Goal: Communication & Community: Answer question/provide support

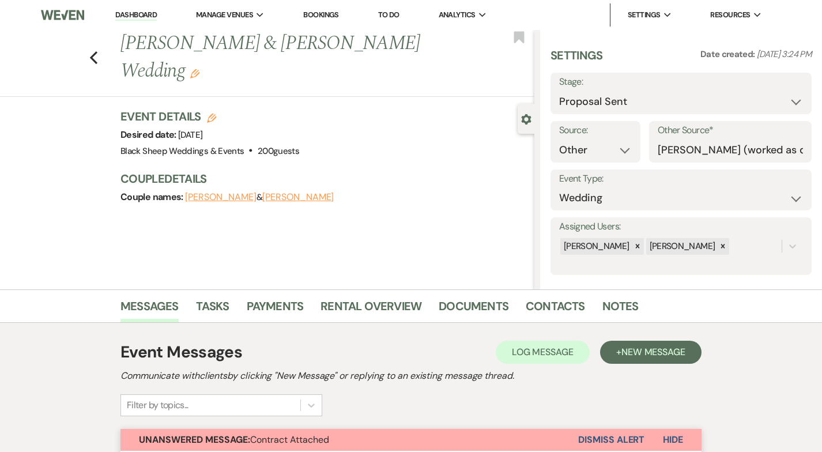
select select "6"
select select "14"
click at [101, 43] on div "Previous Kasey Jacobs & Remy Benson's Wedding Edit Bookmark" at bounding box center [264, 63] width 540 height 67
click at [93, 51] on use "button" at bounding box center [93, 57] width 7 height 13
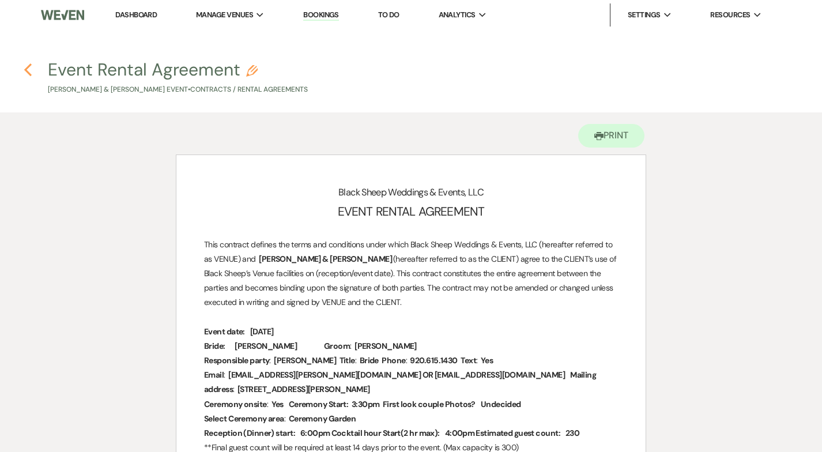
click at [29, 67] on use "button" at bounding box center [27, 69] width 7 height 13
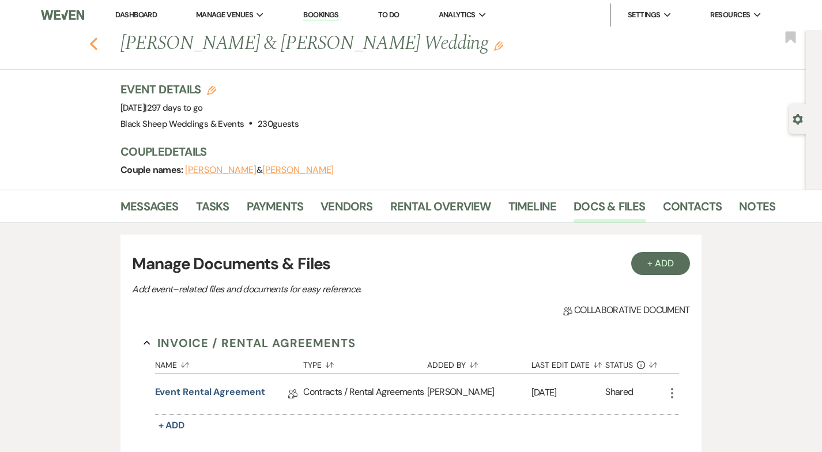
click at [95, 42] on icon "Previous" at bounding box center [93, 44] width 9 height 14
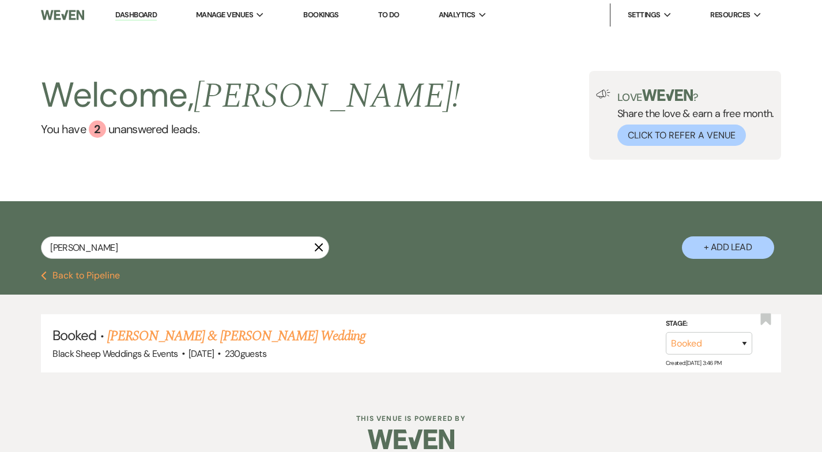
click at [321, 246] on icon "X" at bounding box center [318, 247] width 9 height 9
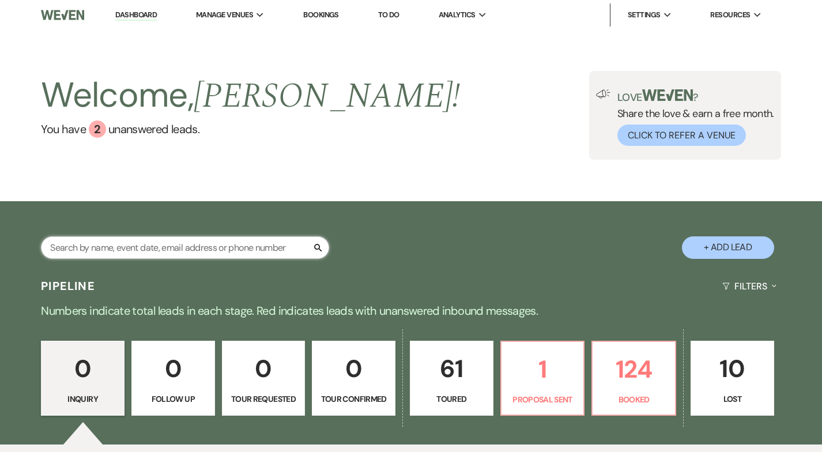
click at [263, 246] on input "text" at bounding box center [185, 247] width 288 height 22
type input "halb"
select select "5"
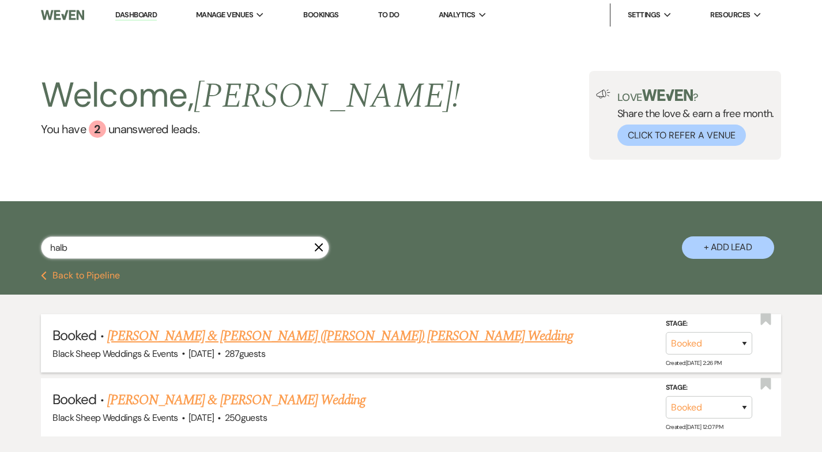
type input "halb"
click at [265, 348] on span "287 guests" at bounding box center [245, 354] width 40 height 12
click at [269, 338] on link "[PERSON_NAME] & [PERSON_NAME] ([PERSON_NAME]) [PERSON_NAME] Wedding" at bounding box center [340, 336] width 466 height 21
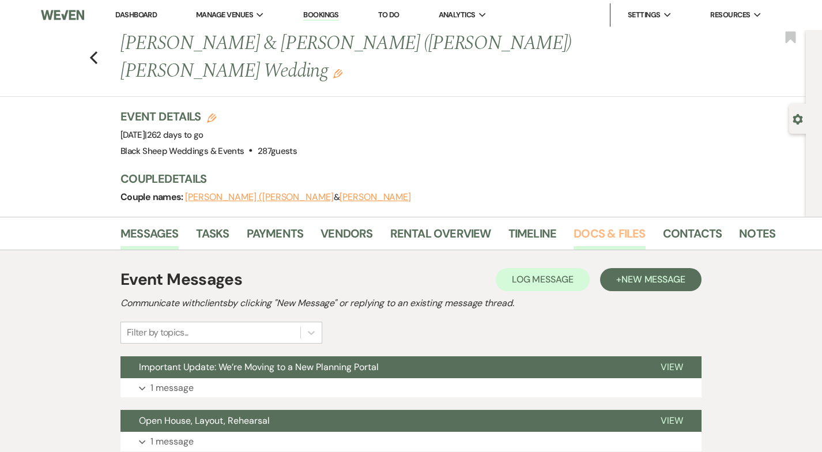
click at [600, 224] on link "Docs & Files" at bounding box center [609, 236] width 71 height 25
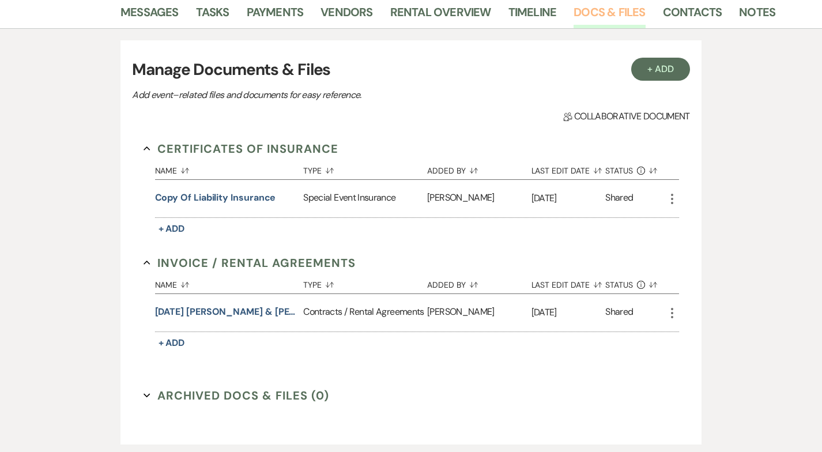
scroll to position [232, 0]
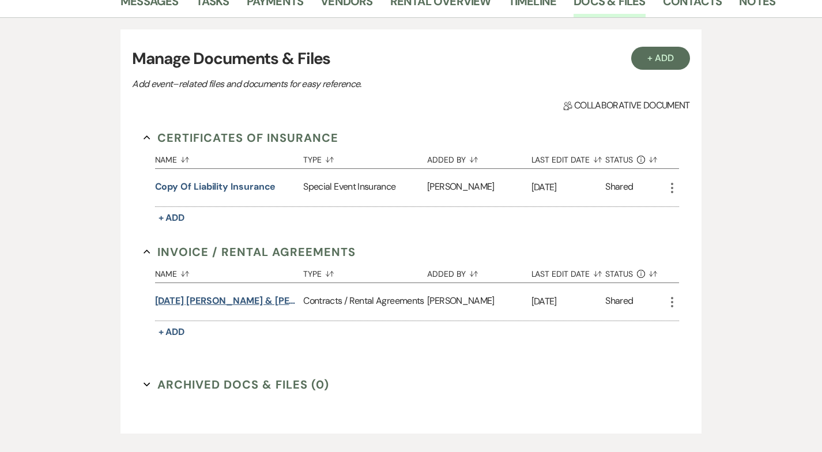
click at [218, 294] on button "[DATE] [PERSON_NAME] & [PERSON_NAME] Wedding Contract" at bounding box center [227, 301] width 144 height 14
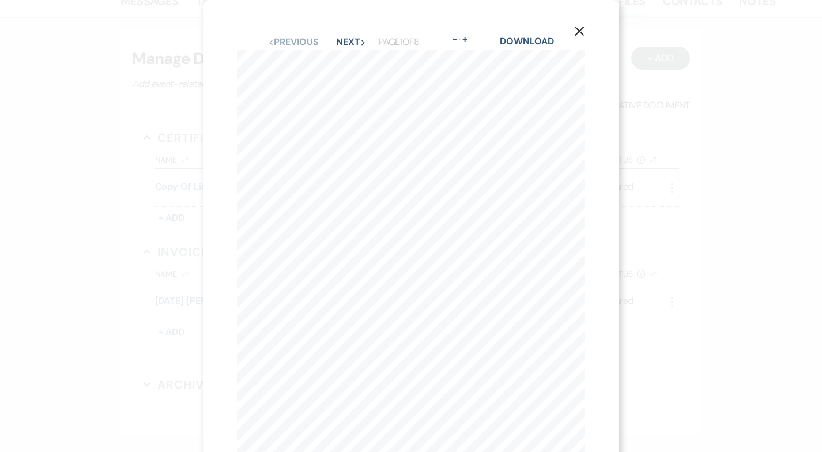
scroll to position [1, 0]
click at [354, 42] on button "Next Next" at bounding box center [351, 40] width 30 height 9
click at [127, 116] on div "X Previous Previous Next Next Page 2 of 8 - Zoom + Download 2 RENTAL POLICY (5.…" at bounding box center [411, 226] width 822 height 452
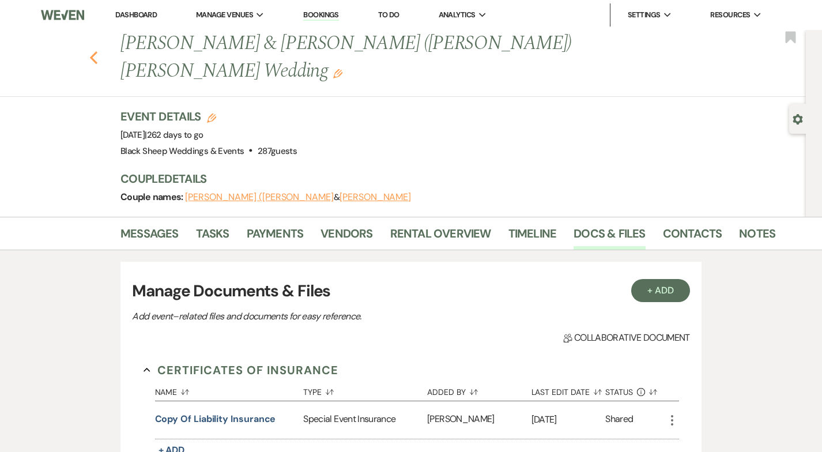
click at [92, 51] on icon "Previous" at bounding box center [93, 58] width 9 height 14
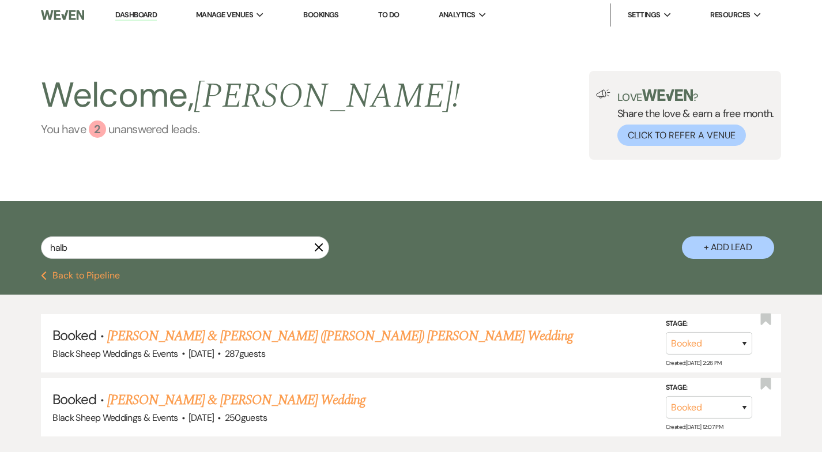
click at [100, 126] on div "2" at bounding box center [97, 129] width 17 height 17
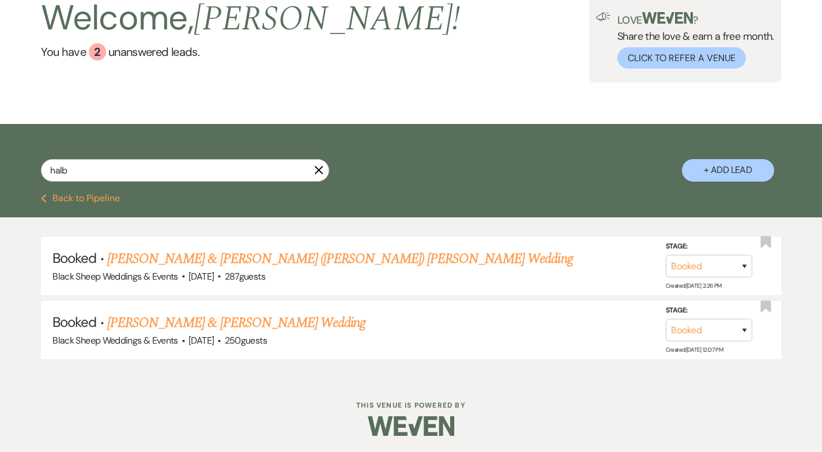
click at [322, 172] on icon "X" at bounding box center [318, 169] width 9 height 9
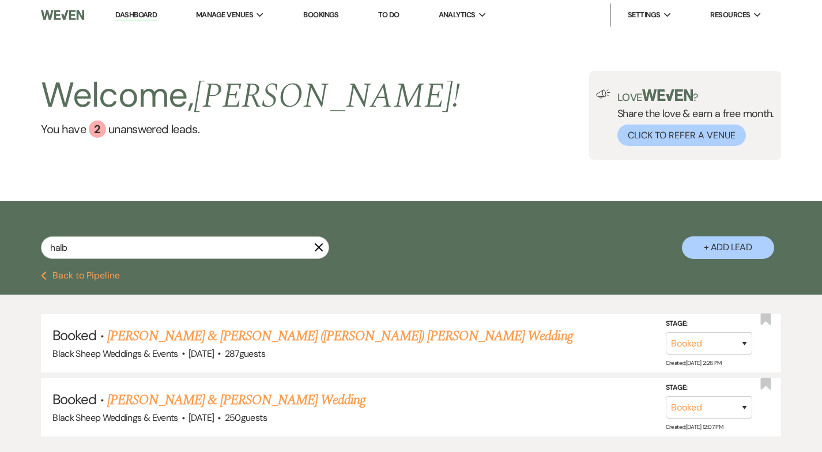
click at [320, 250] on icon "X" at bounding box center [318, 247] width 9 height 9
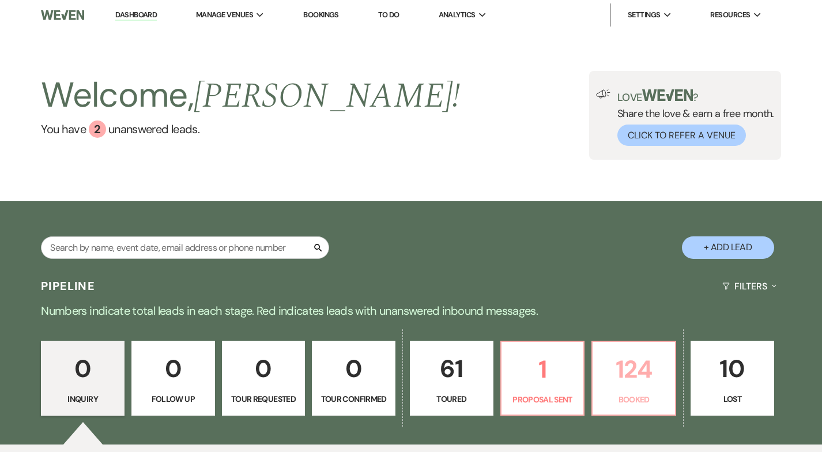
click at [626, 379] on p "124" at bounding box center [634, 369] width 69 height 39
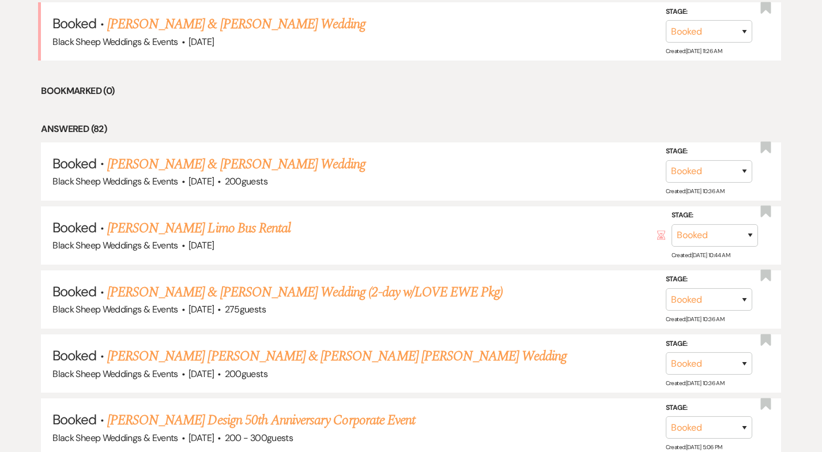
scroll to position [507, 0]
click at [242, 27] on link "[PERSON_NAME] & [PERSON_NAME] Wedding" at bounding box center [236, 23] width 258 height 21
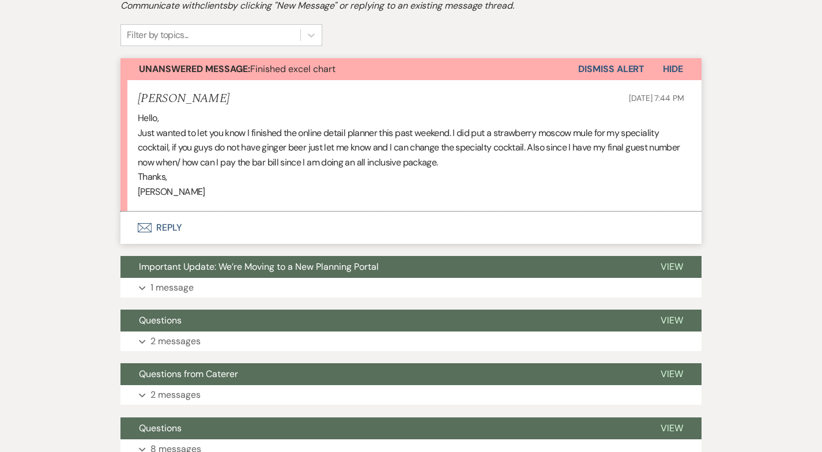
scroll to position [285, 0]
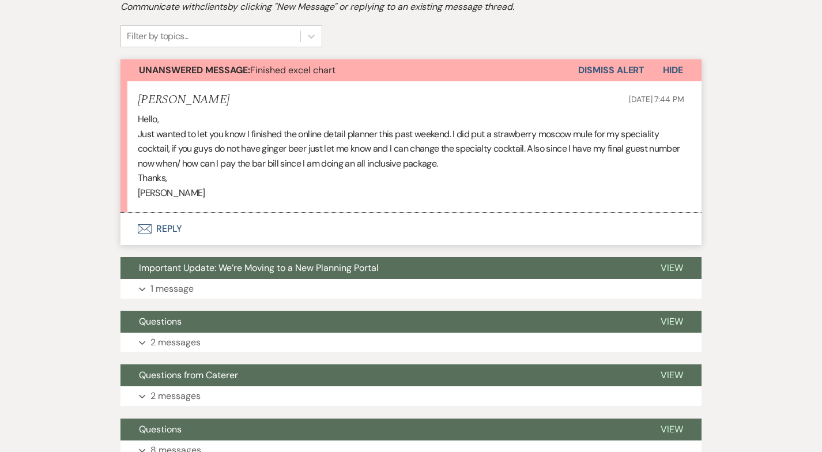
click at [168, 225] on button "Envelope Reply" at bounding box center [411, 229] width 581 height 32
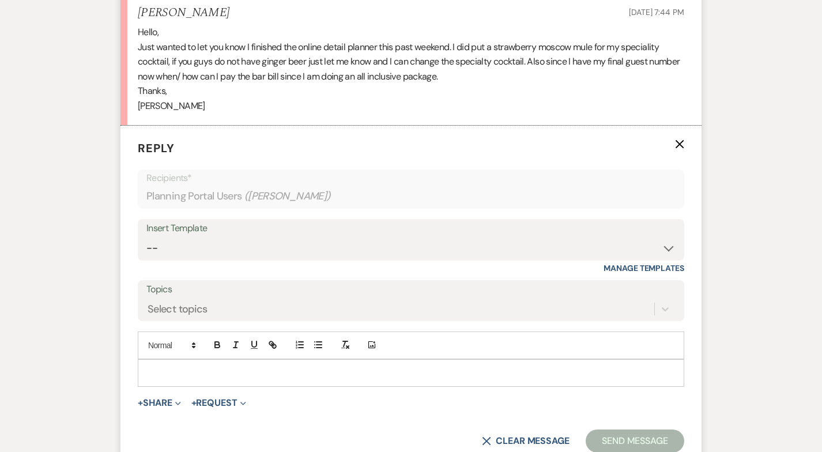
scroll to position [381, 0]
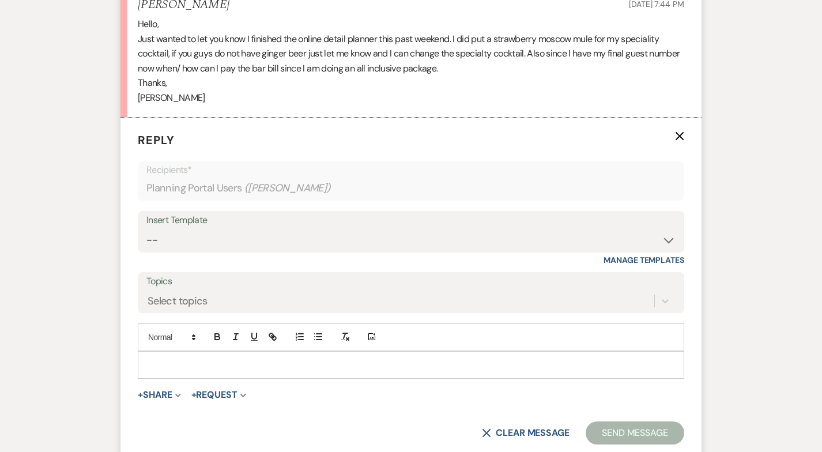
click at [191, 369] on p at bounding box center [411, 365] width 528 height 13
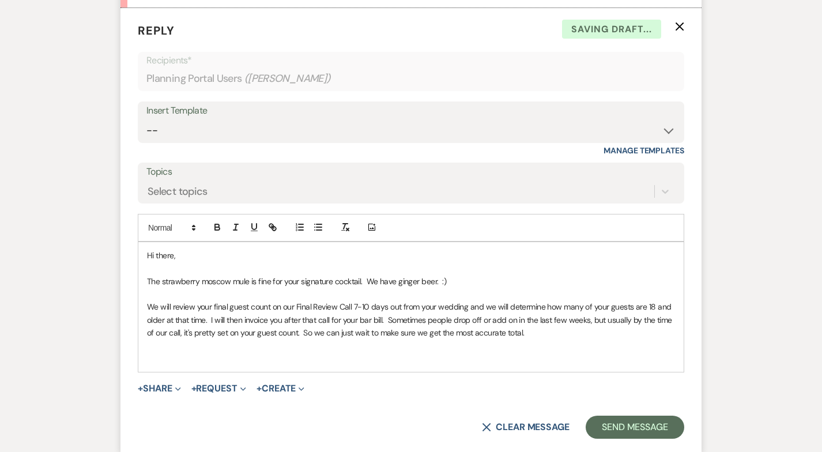
scroll to position [534, 0]
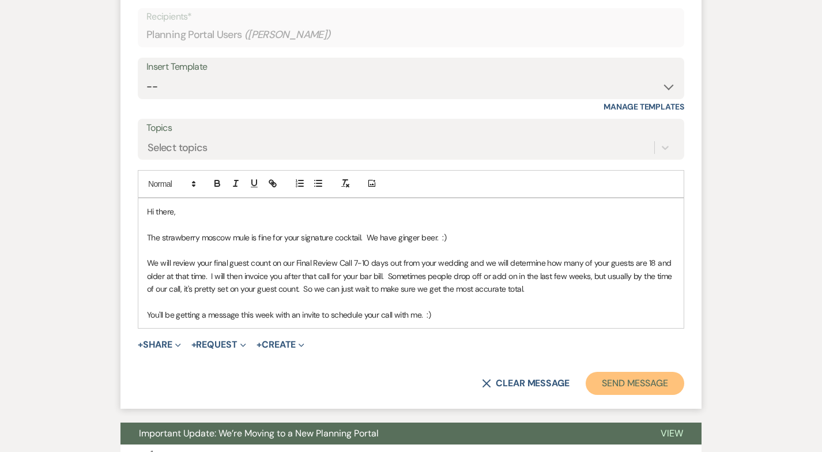
click at [645, 386] on button "Send Message" at bounding box center [635, 383] width 99 height 23
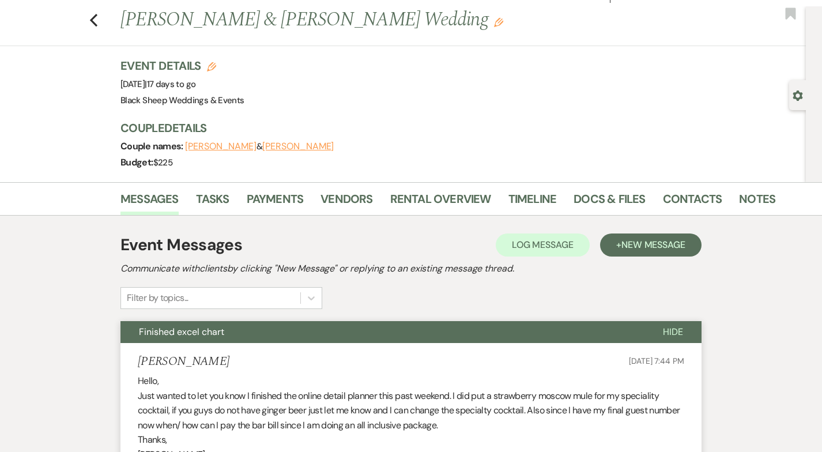
scroll to position [0, 0]
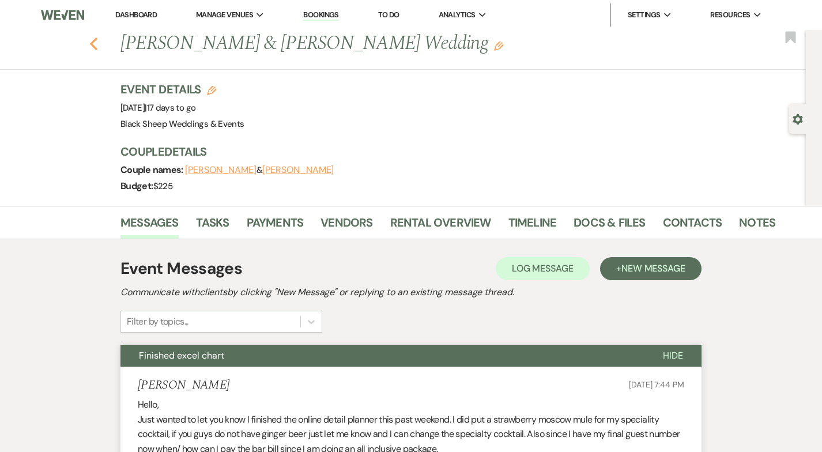
click at [93, 44] on use "button" at bounding box center [93, 43] width 7 height 13
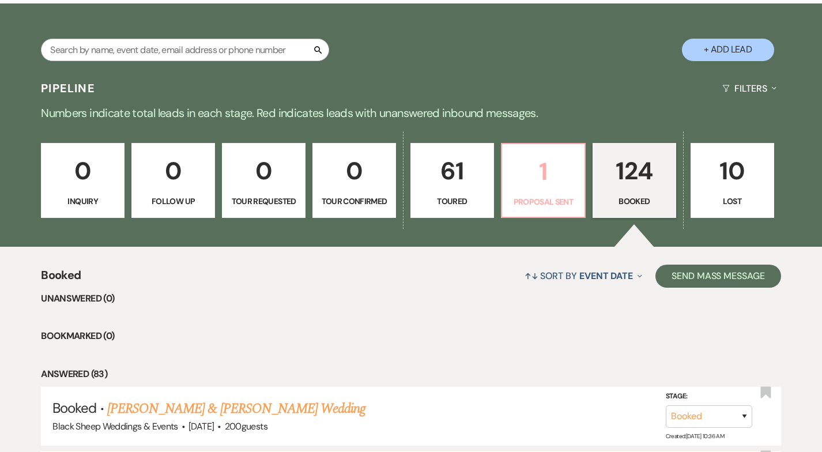
click at [556, 187] on p "1" at bounding box center [543, 171] width 69 height 39
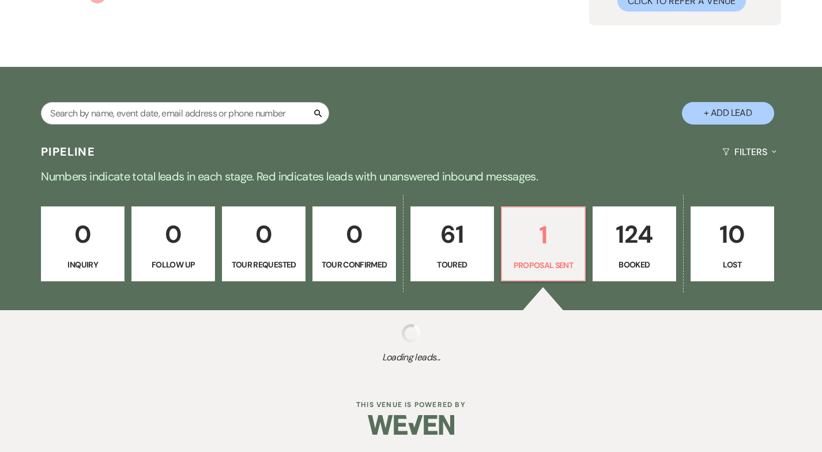
scroll to position [198, 0]
select select "6"
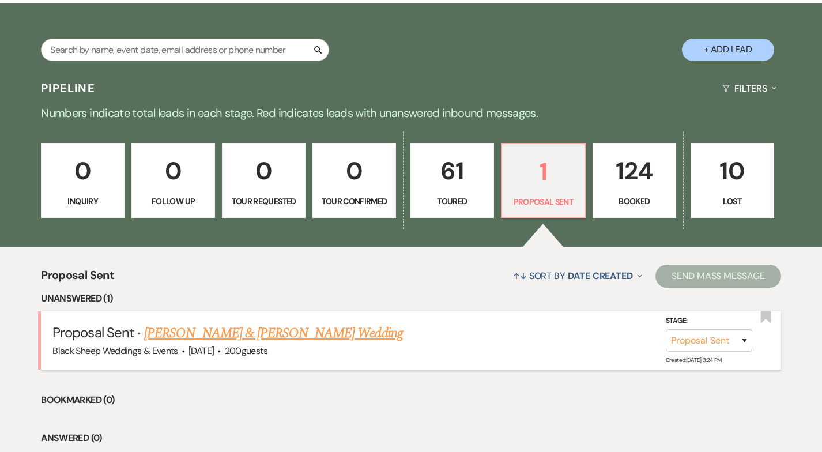
click at [254, 330] on link "[PERSON_NAME] & [PERSON_NAME] Wedding" at bounding box center [273, 333] width 258 height 21
select select "6"
select select "14"
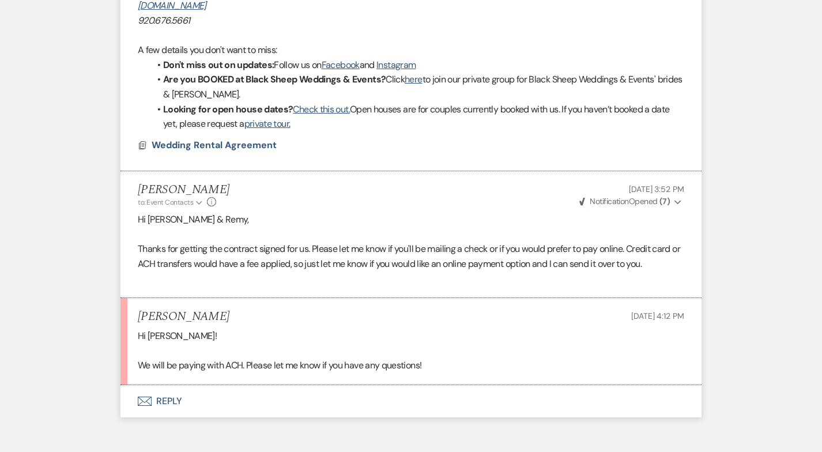
scroll to position [1299, 0]
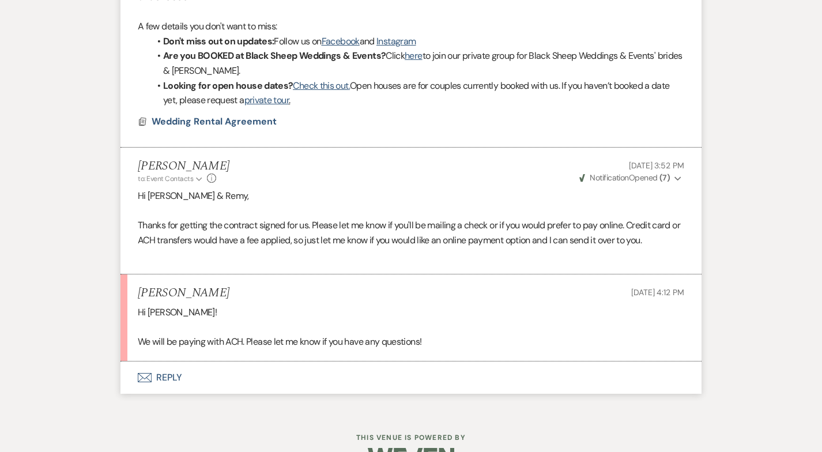
click at [163, 377] on button "Envelope Reply" at bounding box center [411, 378] width 581 height 32
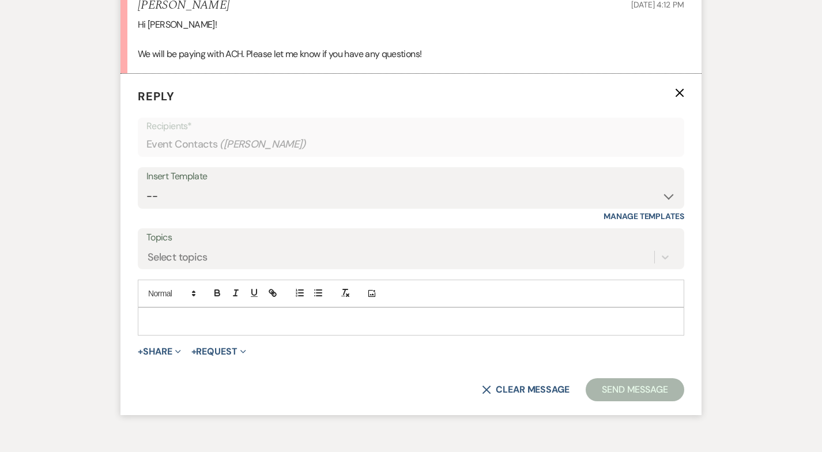
scroll to position [1655, 0]
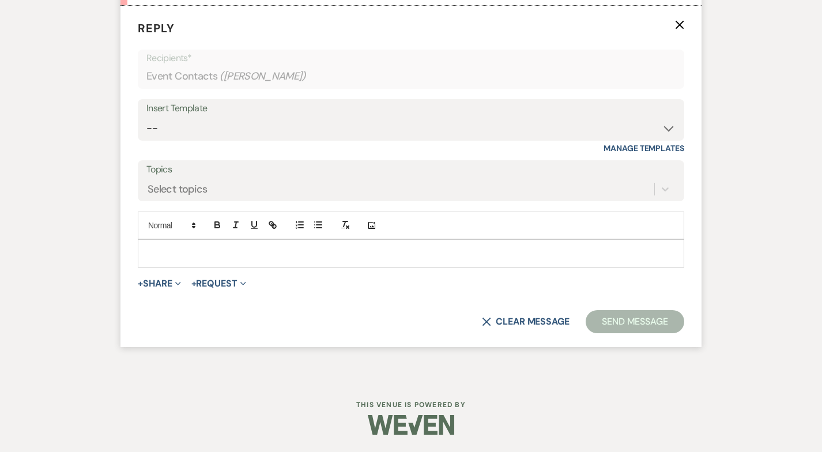
click at [201, 249] on p at bounding box center [411, 253] width 528 height 13
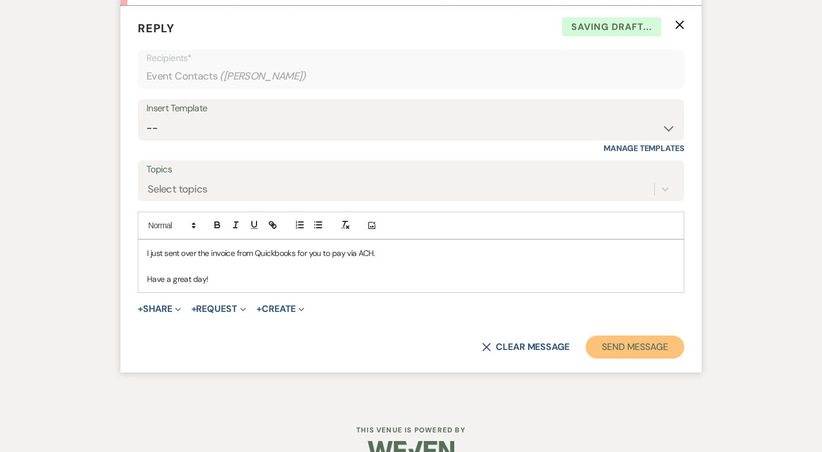
click at [646, 337] on button "Send Message" at bounding box center [635, 347] width 99 height 23
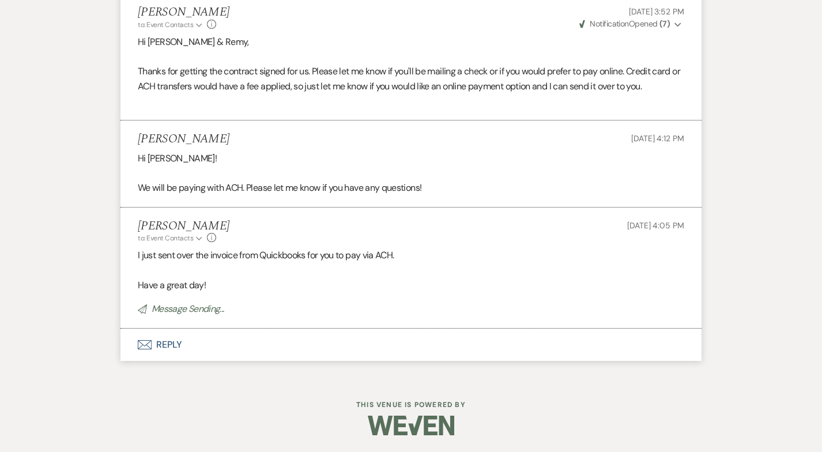
scroll to position [1429, 0]
